Goal: Transaction & Acquisition: Book appointment/travel/reservation

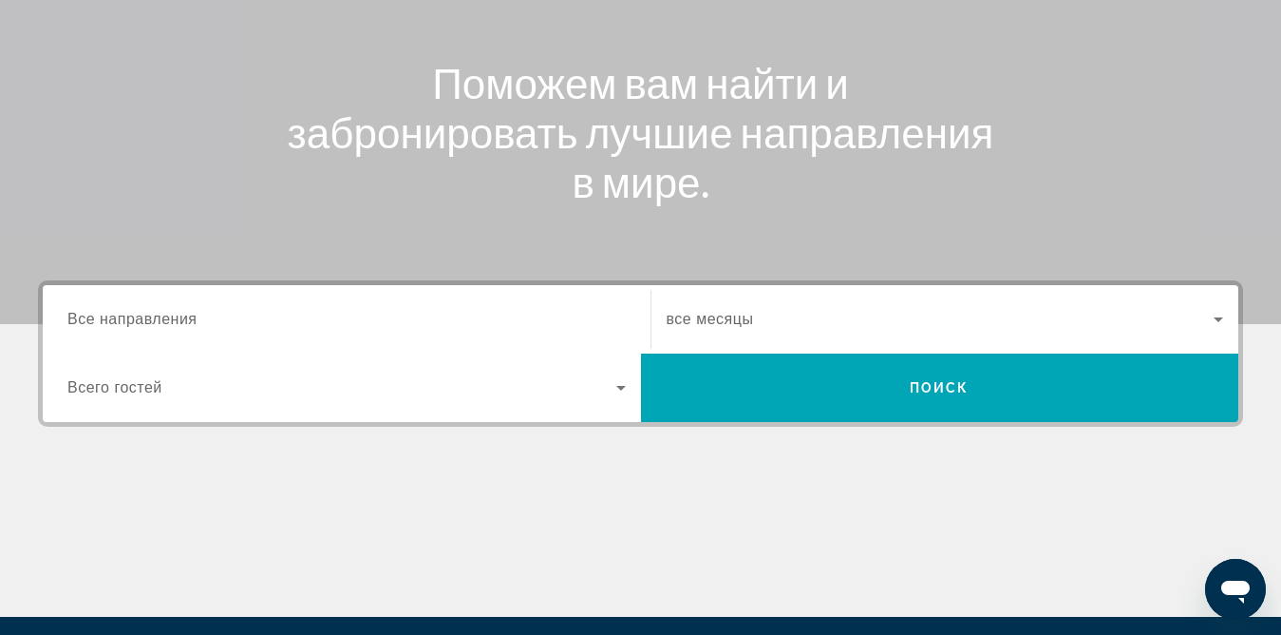
scroll to position [285, 0]
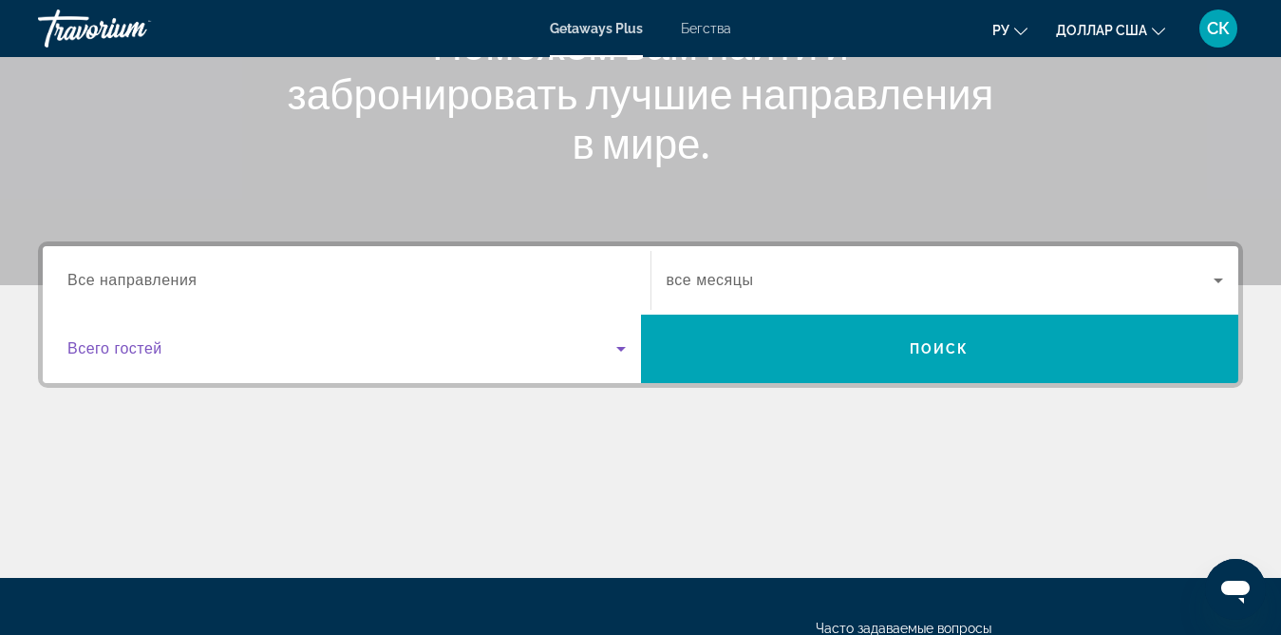
click at [623, 350] on icon "Виджет поиска" at bounding box center [621, 348] width 23 height 23
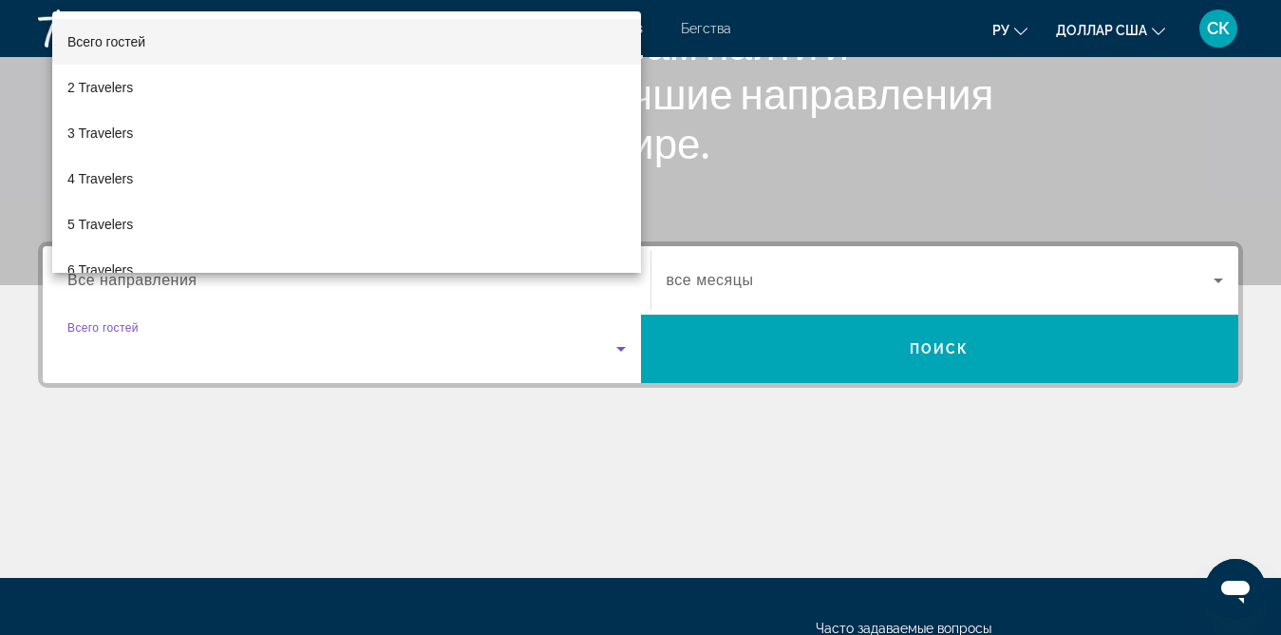
scroll to position [461, 0]
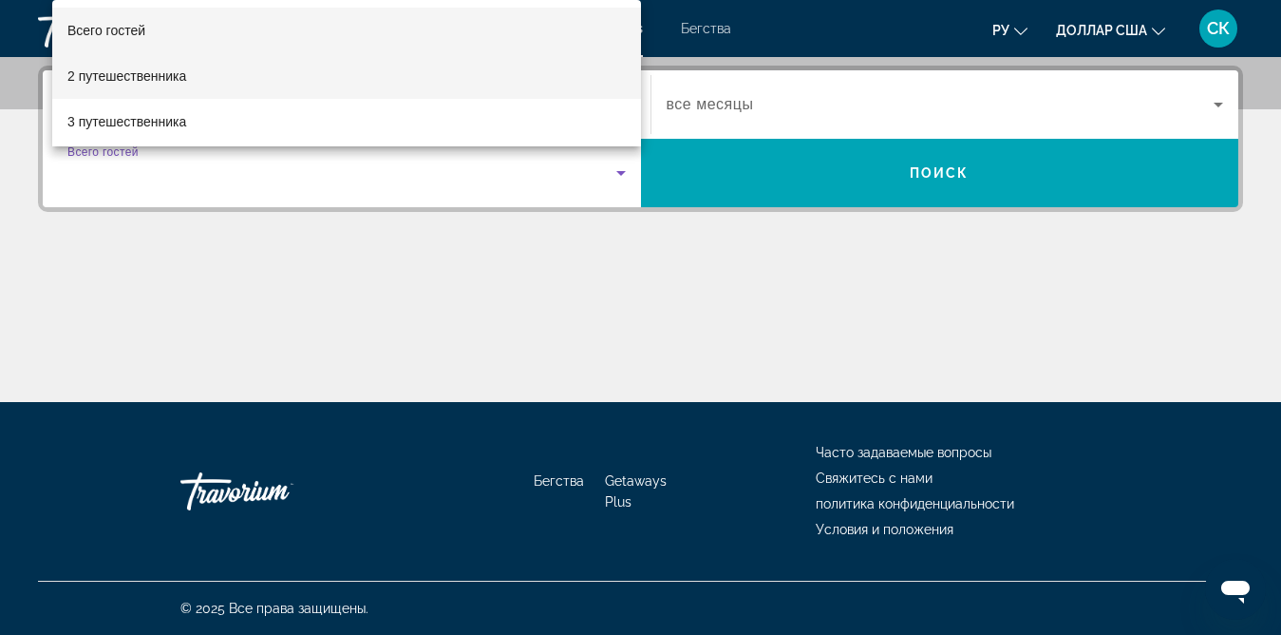
click at [125, 71] on font "2 путешественника" at bounding box center [126, 75] width 119 height 15
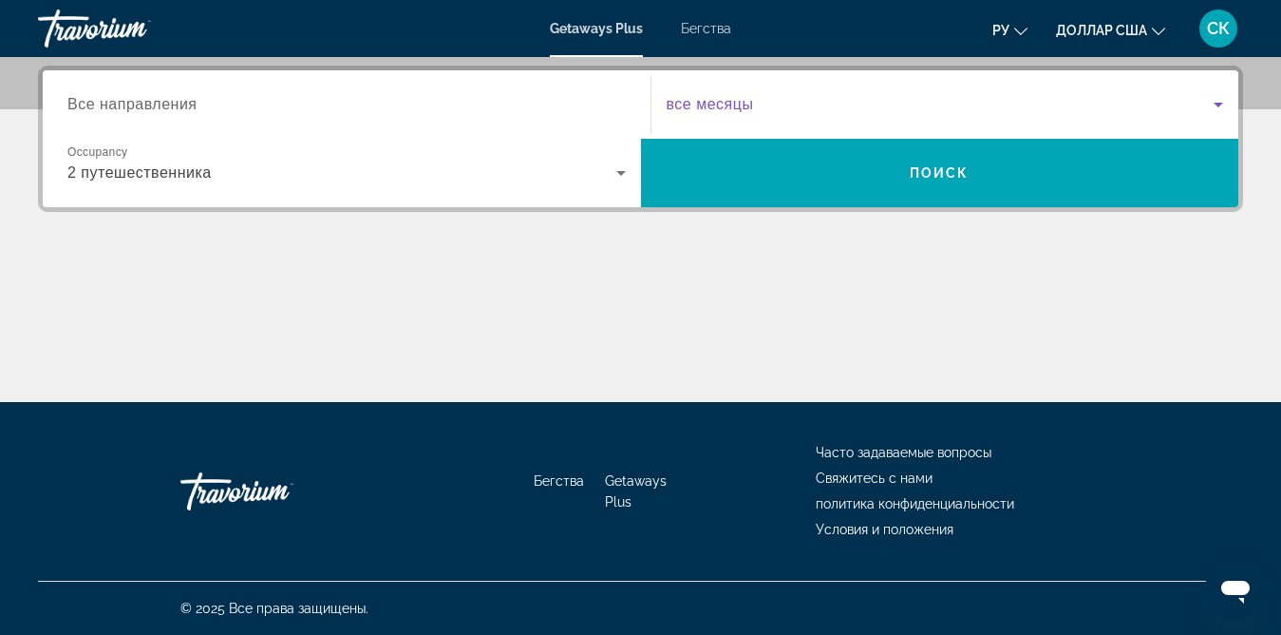
click at [1217, 99] on icon "Виджет поиска" at bounding box center [1218, 104] width 23 height 23
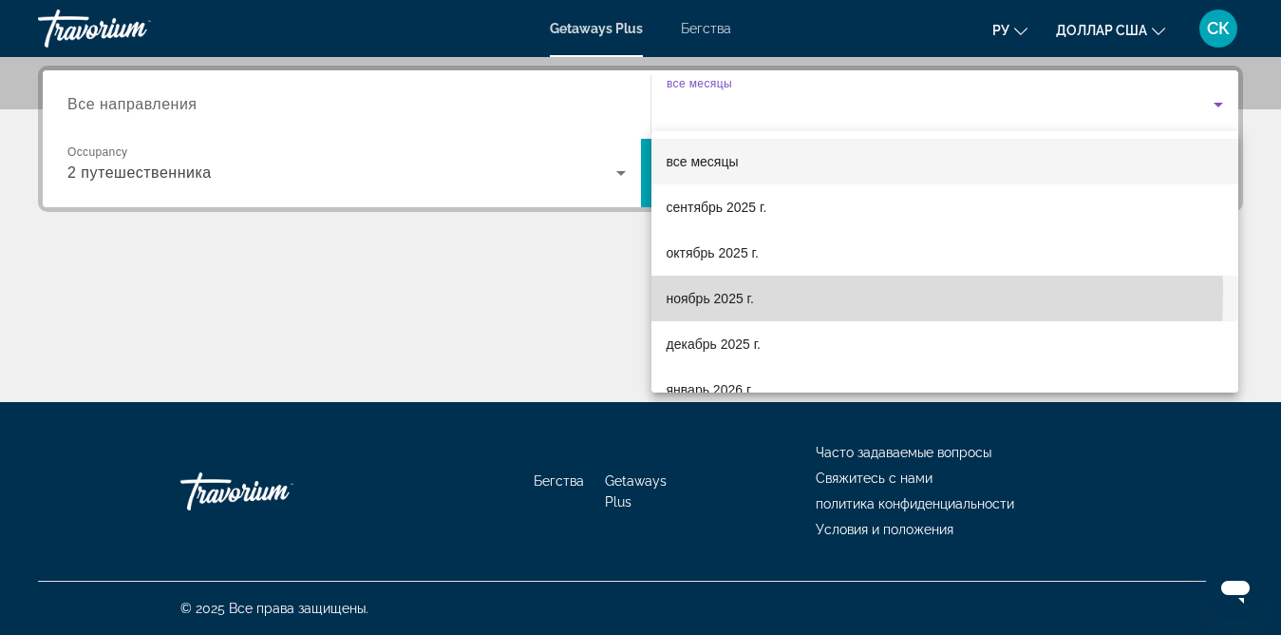
drag, startPoint x: 730, startPoint y: 293, endPoint x: 733, endPoint y: 281, distance: 12.0
click at [733, 281] on mat-option "ноябрь 2025 г." at bounding box center [946, 298] width 588 height 46
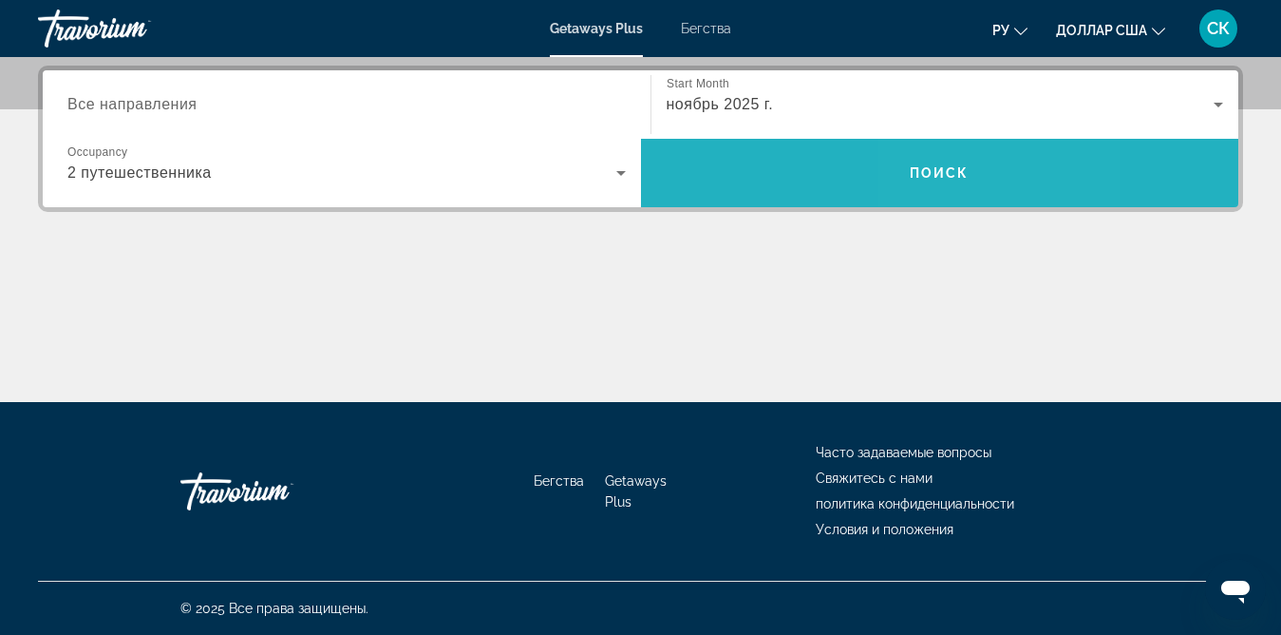
click at [959, 192] on span "Виджет поиска" at bounding box center [940, 173] width 598 height 46
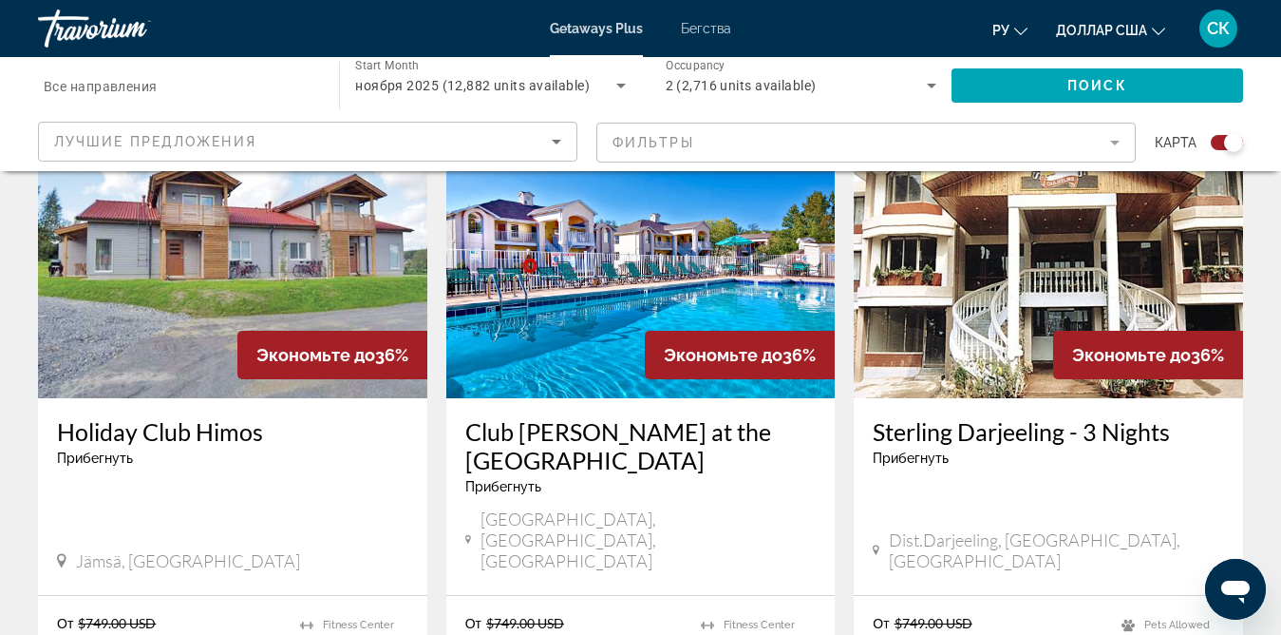
scroll to position [760, 0]
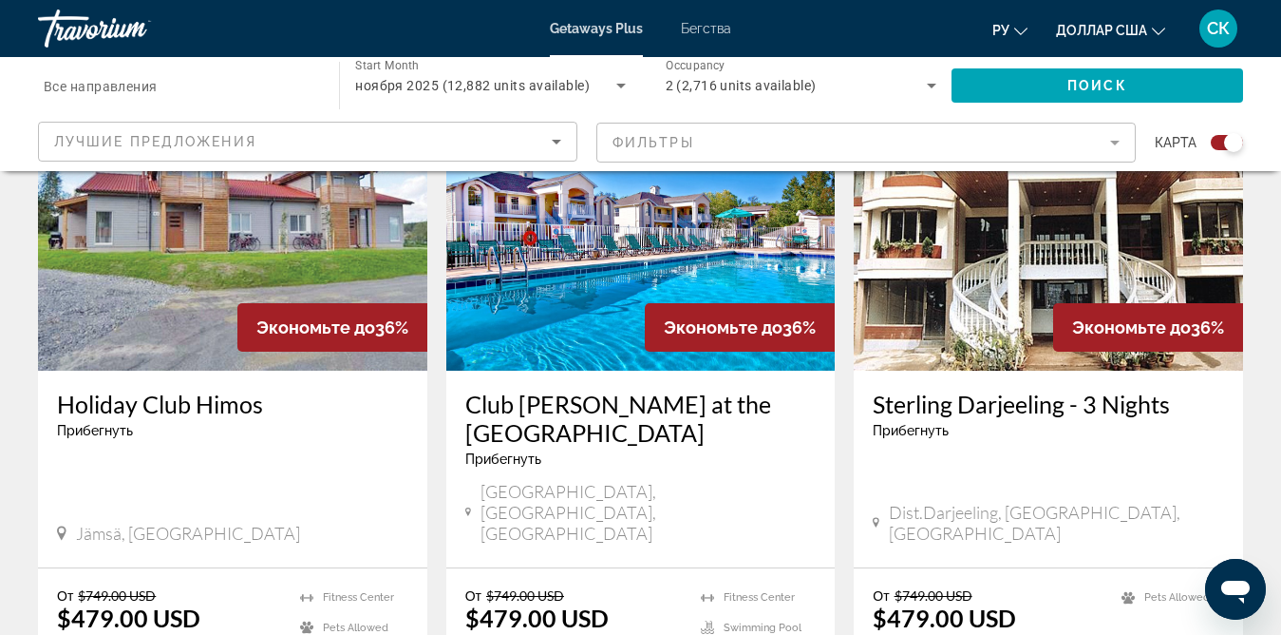
click at [1007, 25] on font "ру" at bounding box center [1001, 30] width 17 height 15
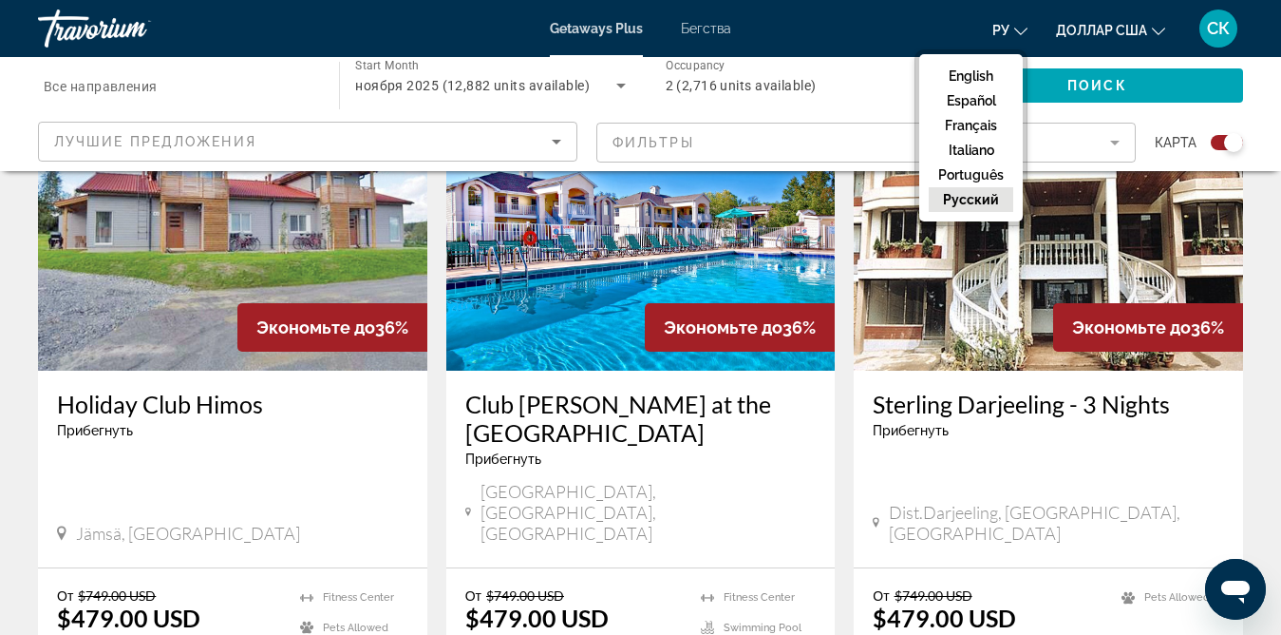
click at [979, 199] on button "русский" at bounding box center [971, 199] width 85 height 25
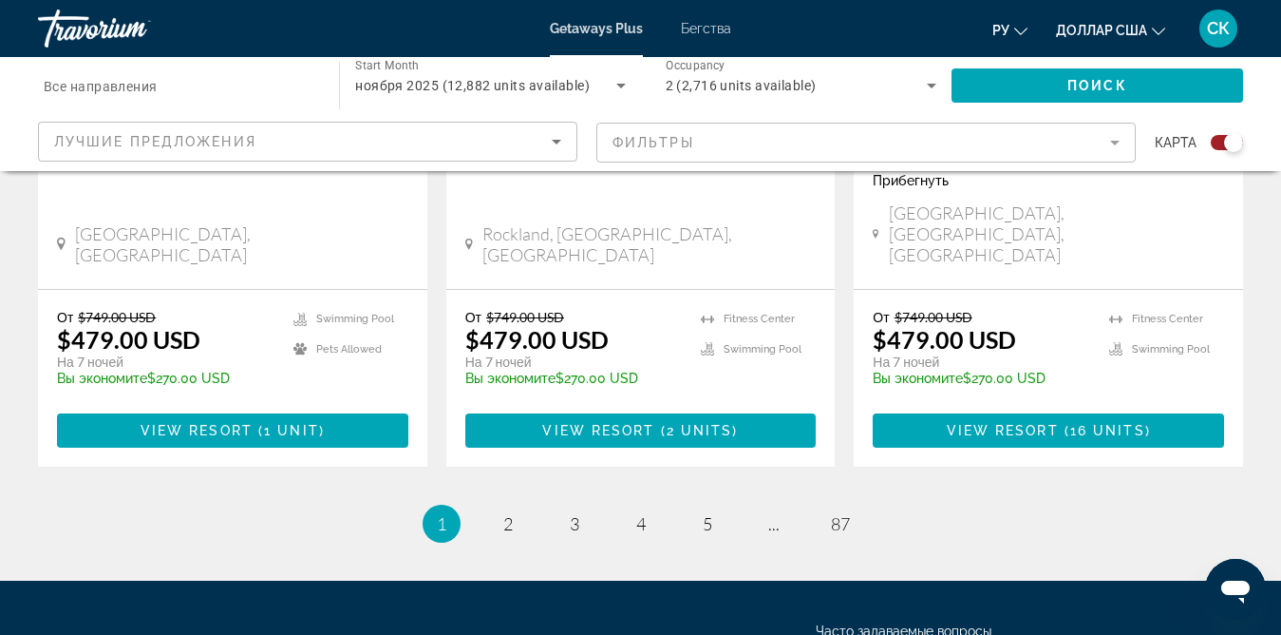
scroll to position [3170, 0]
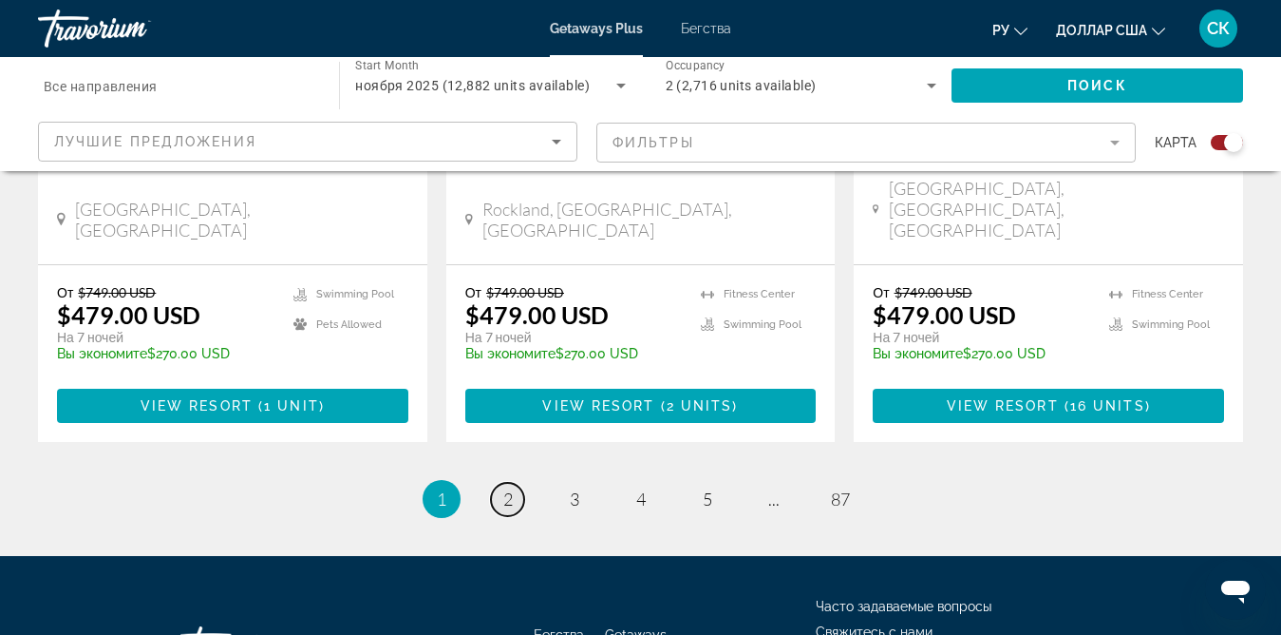
click at [503, 488] on span "2" at bounding box center [507, 498] width 9 height 21
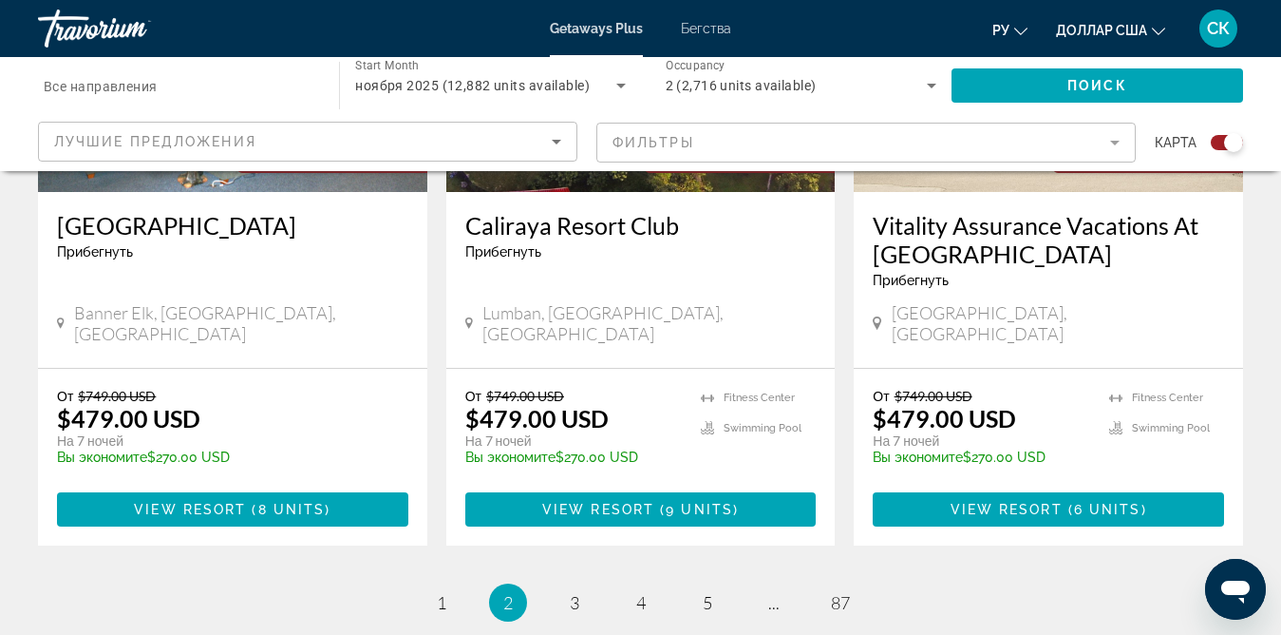
scroll to position [3142, 0]
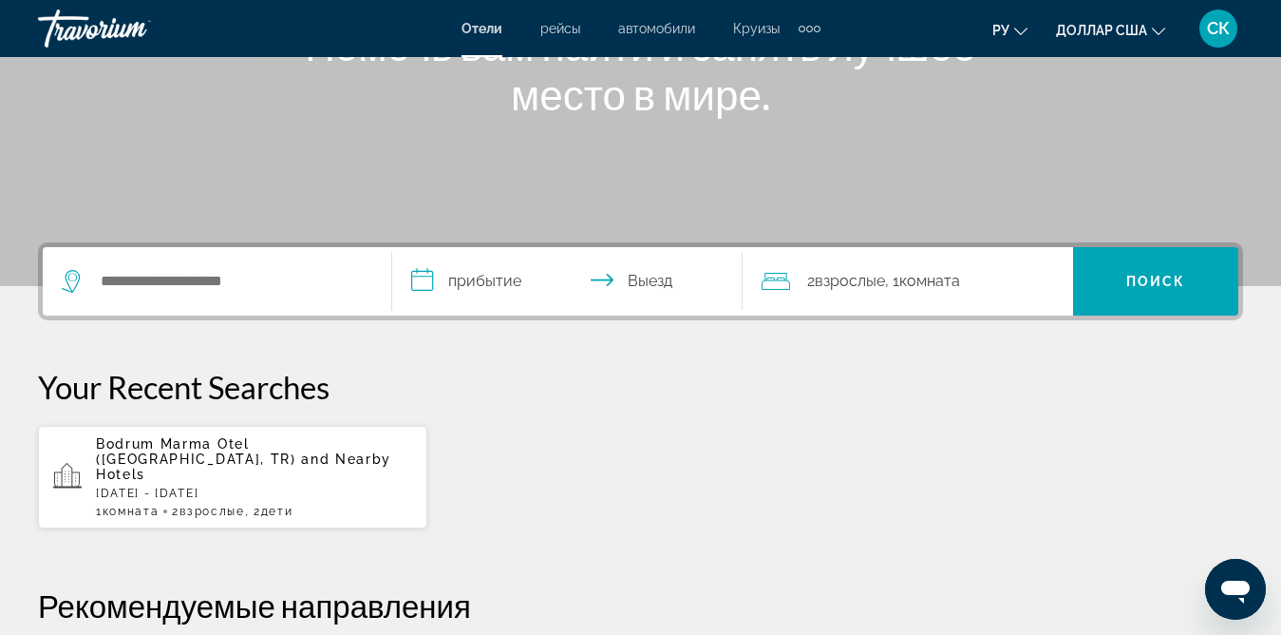
scroll to position [292, 0]
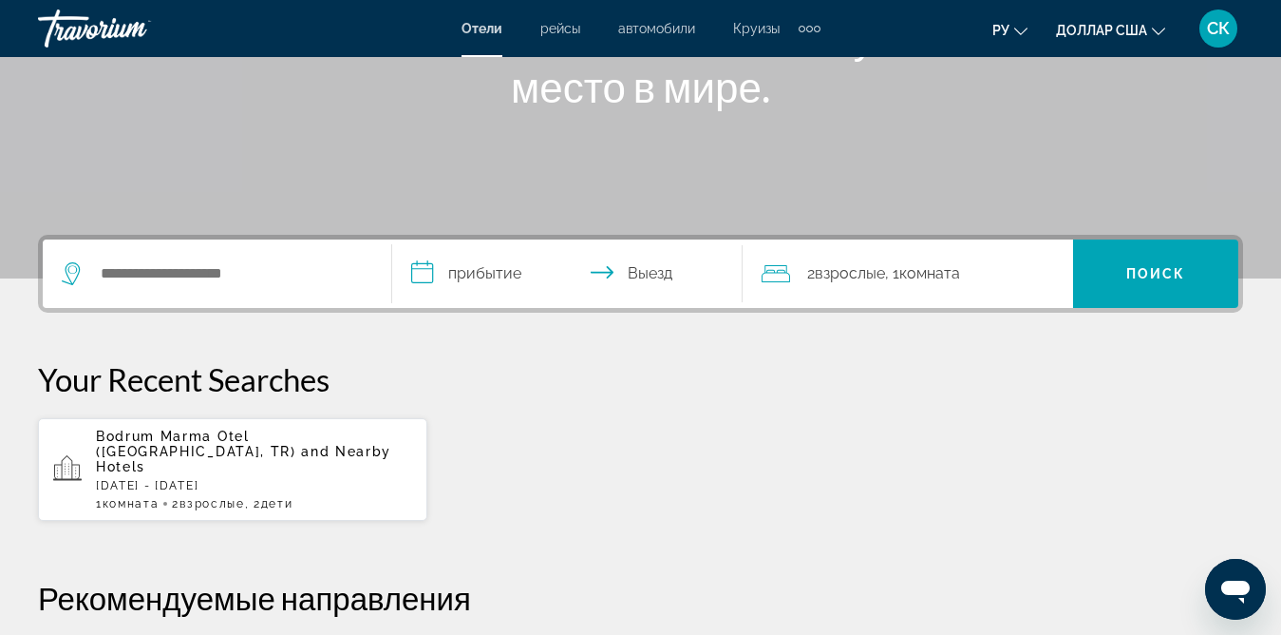
click at [160, 441] on span "Bodrum Marma Otel ([GEOGRAPHIC_DATA], TR)" at bounding box center [196, 443] width 200 height 30
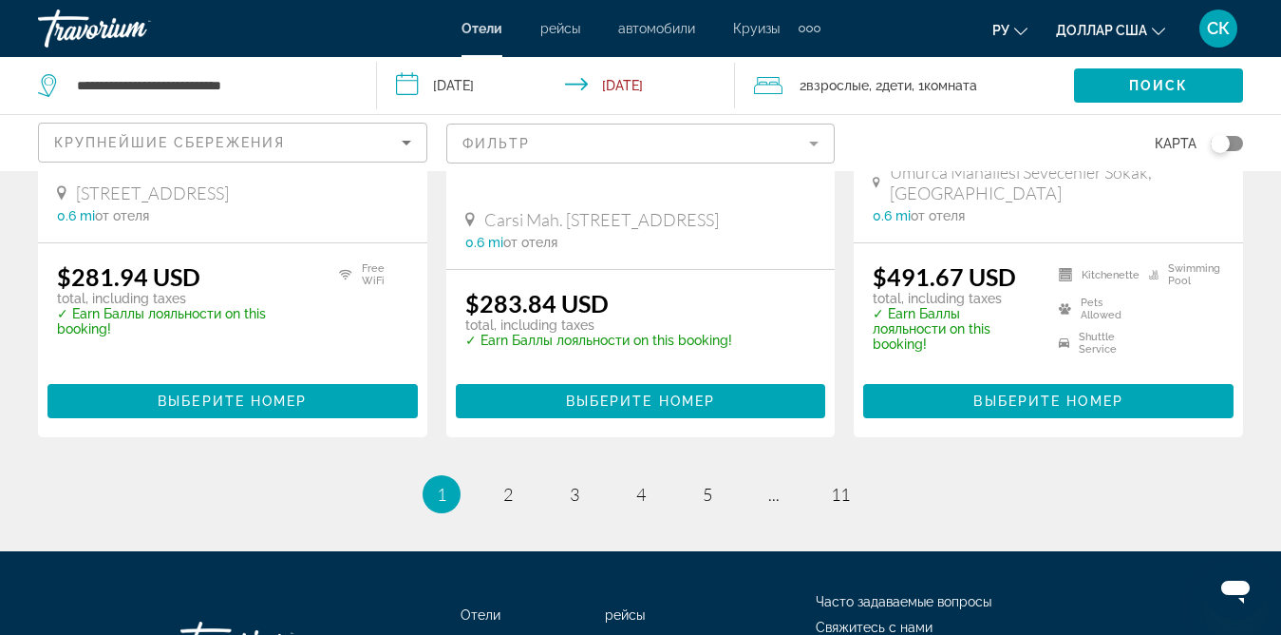
scroll to position [2660, 0]
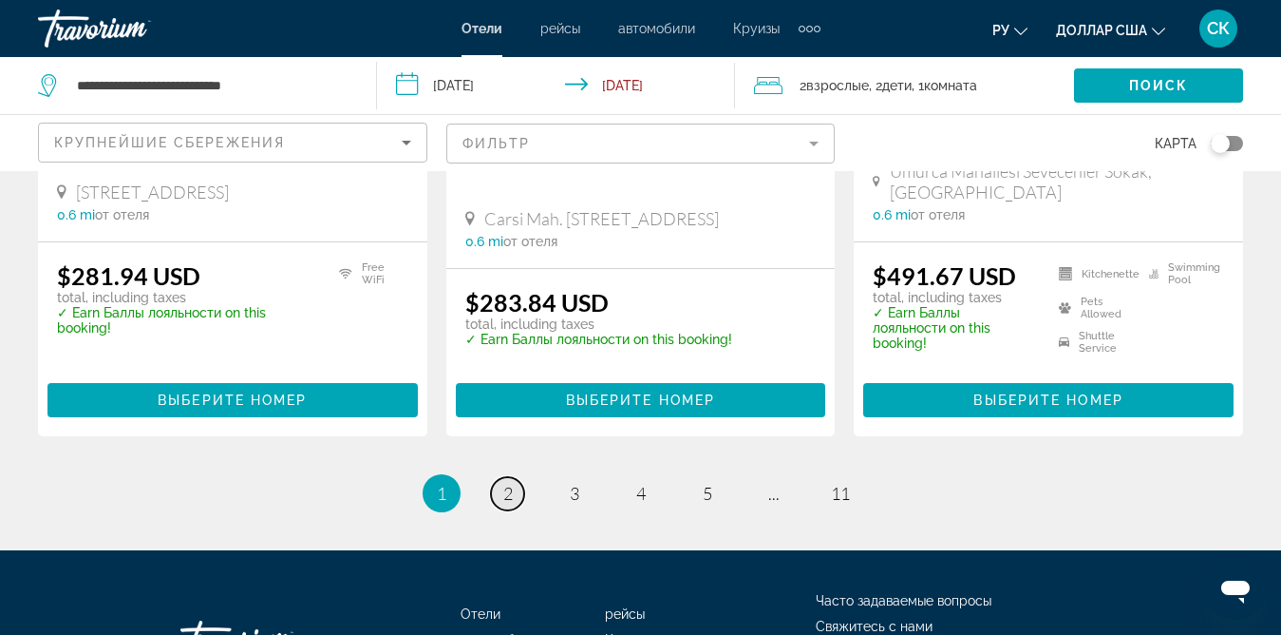
click at [509, 483] on span "2" at bounding box center [507, 493] width 9 height 21
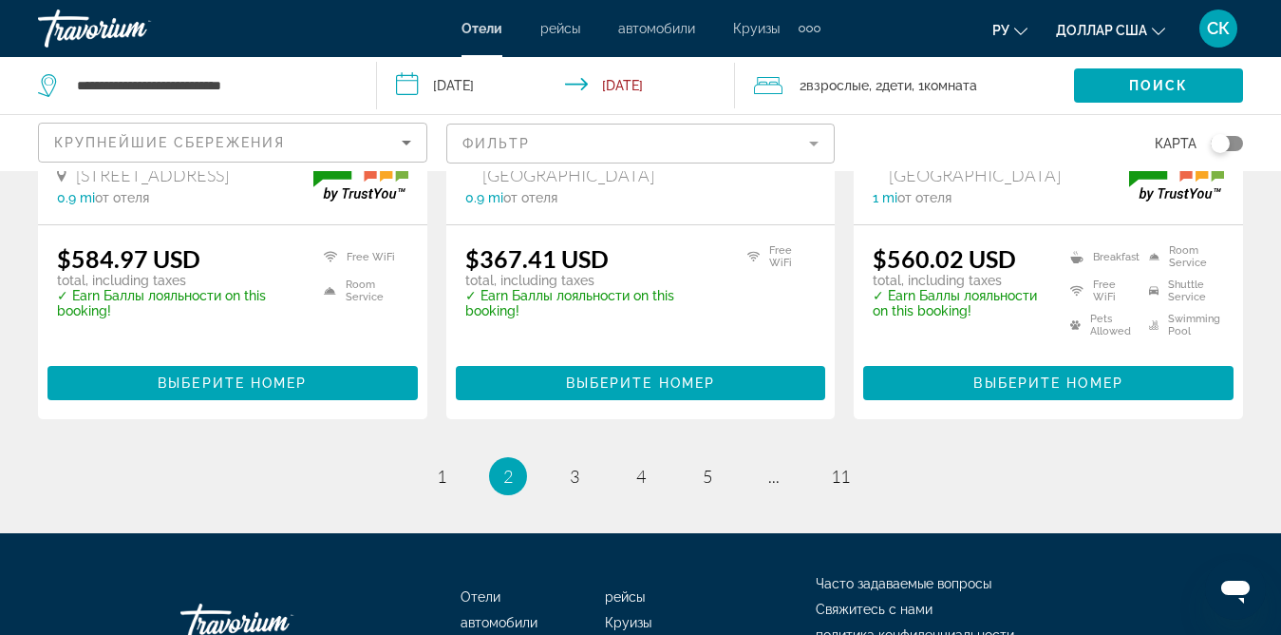
scroll to position [2660, 0]
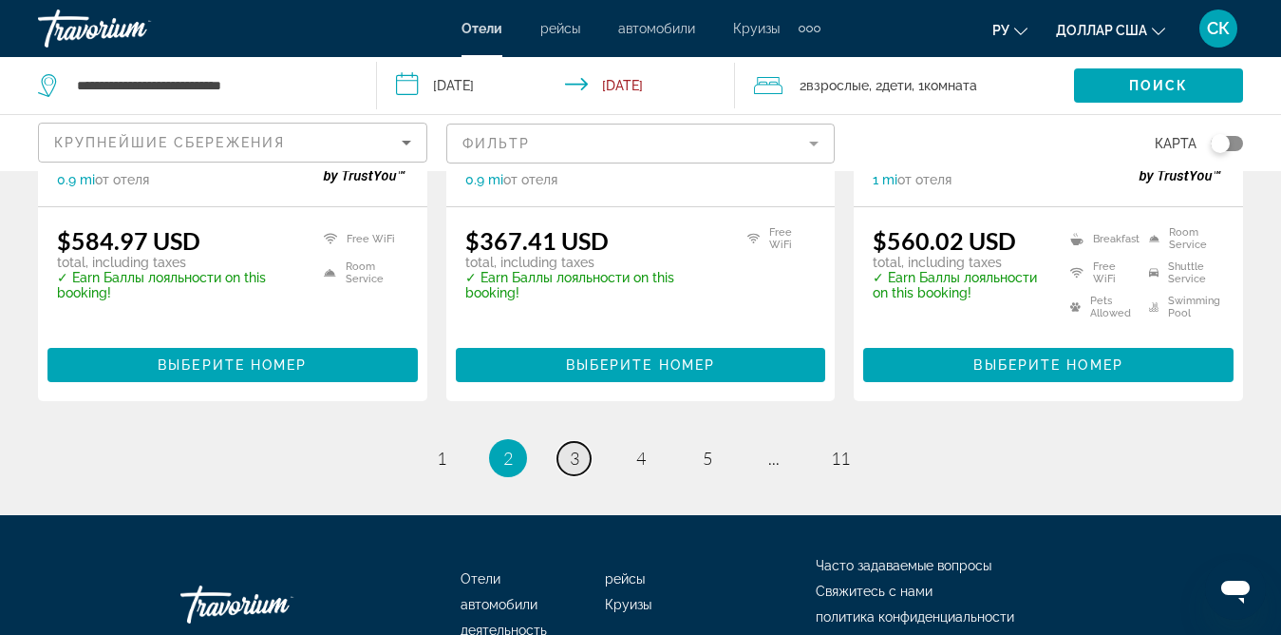
click at [574, 447] on span "3" at bounding box center [574, 457] width 9 height 21
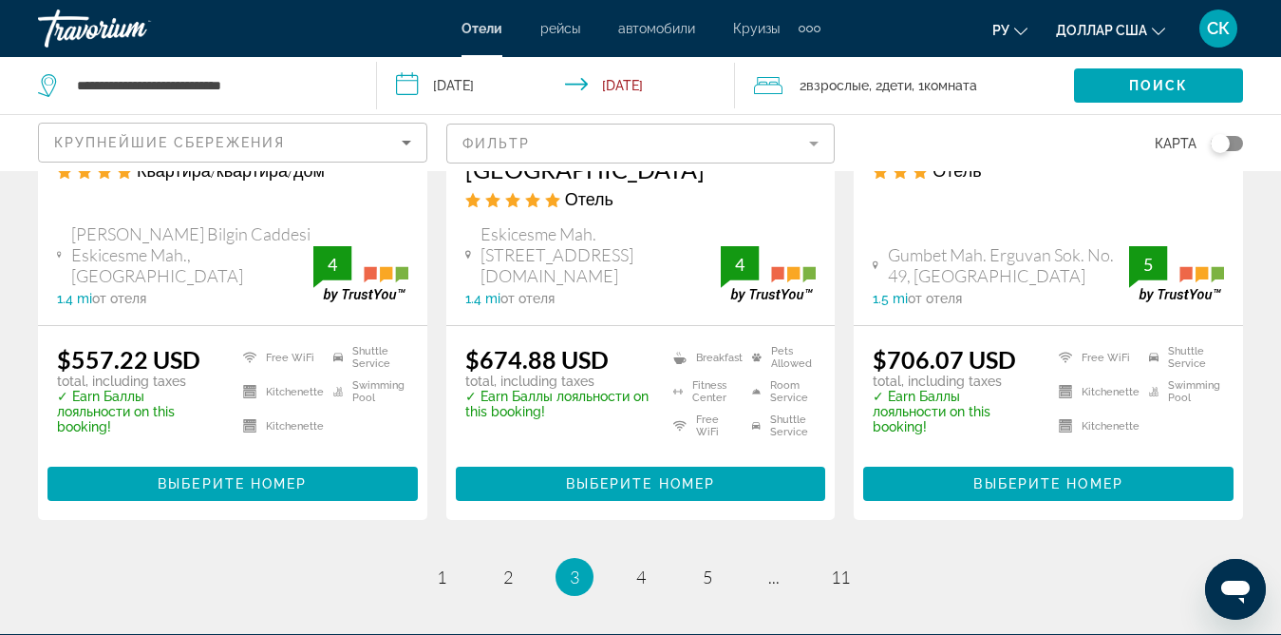
scroll to position [2565, 0]
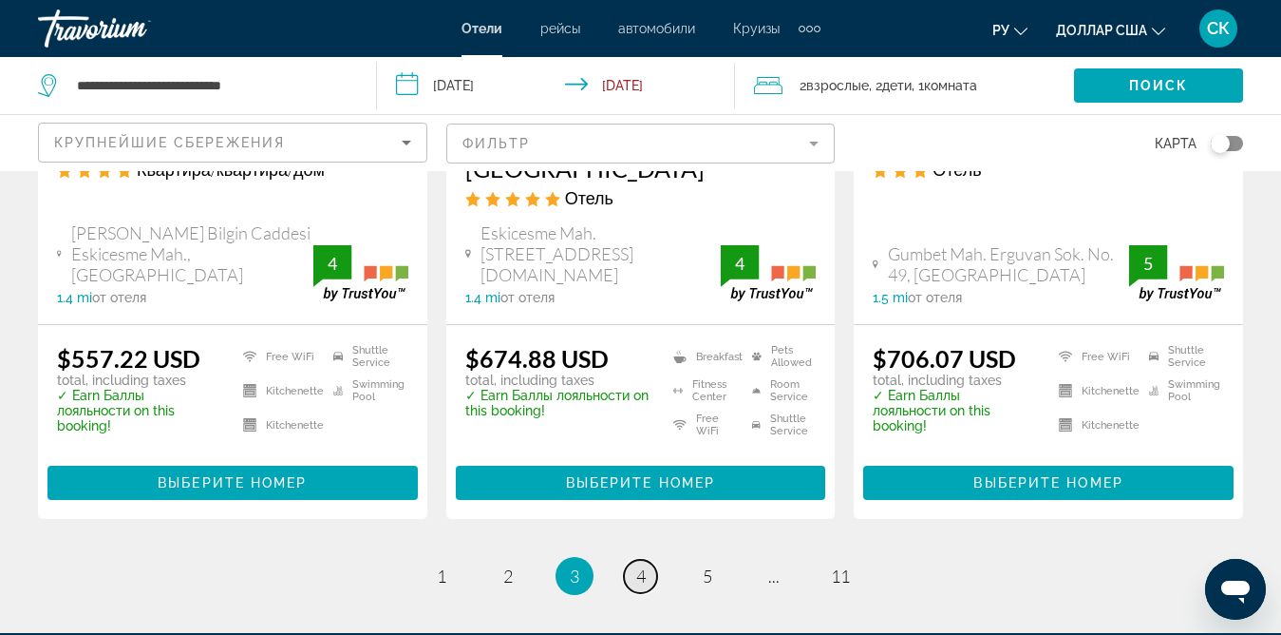
click at [643, 565] on span "4" at bounding box center [640, 575] width 9 height 21
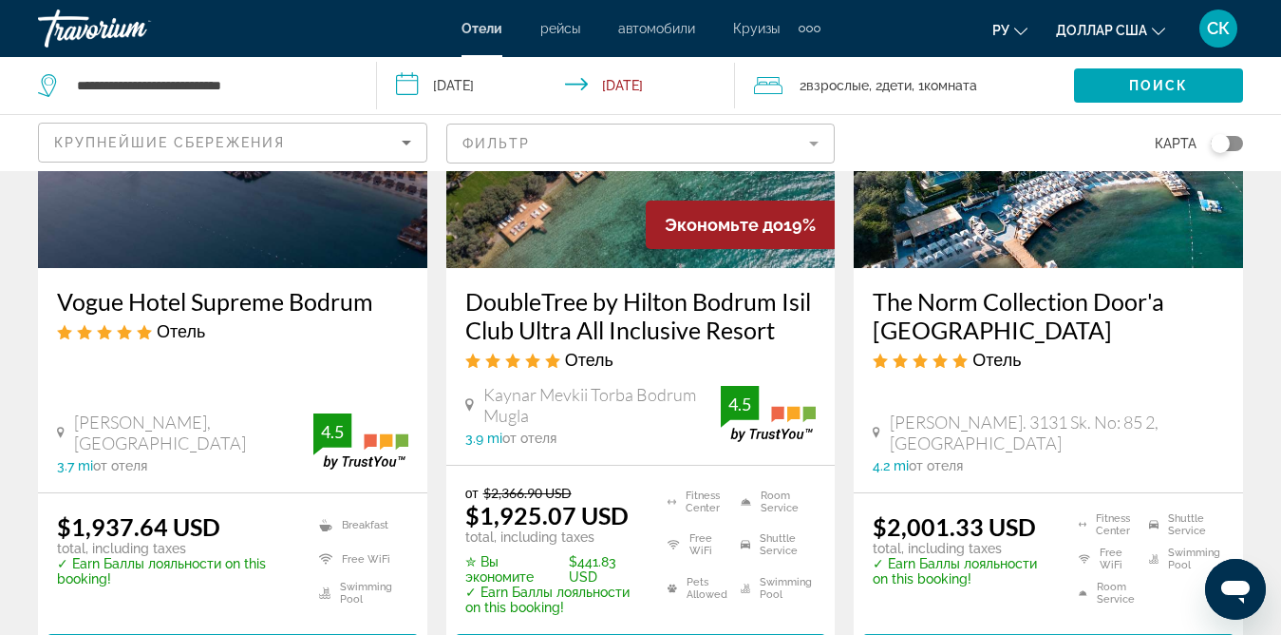
scroll to position [2660, 0]
